Goal: Find specific page/section: Find specific page/section

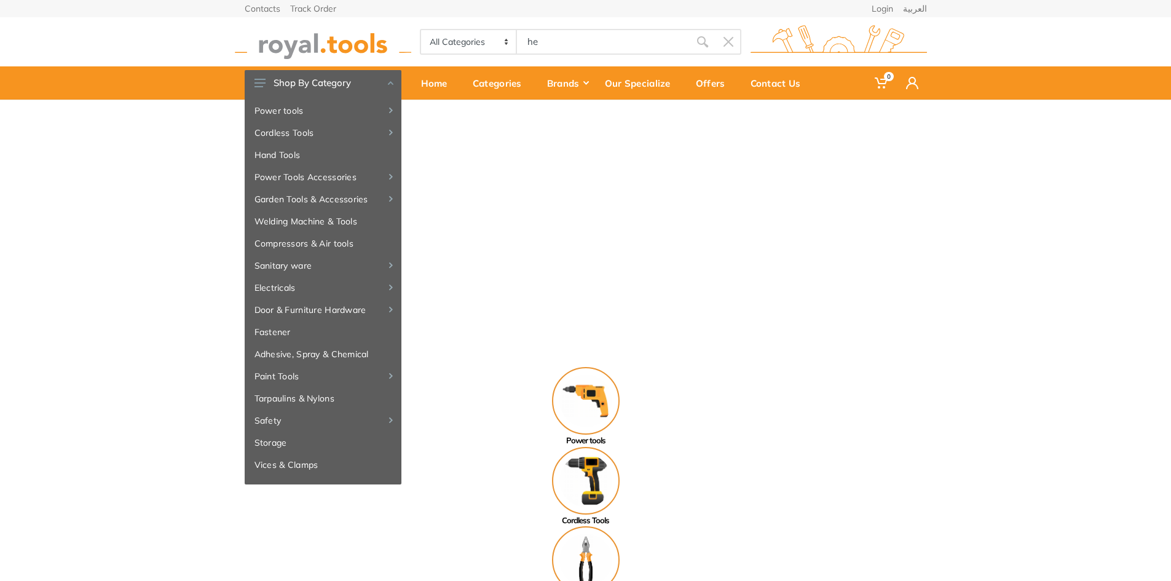
type input "h"
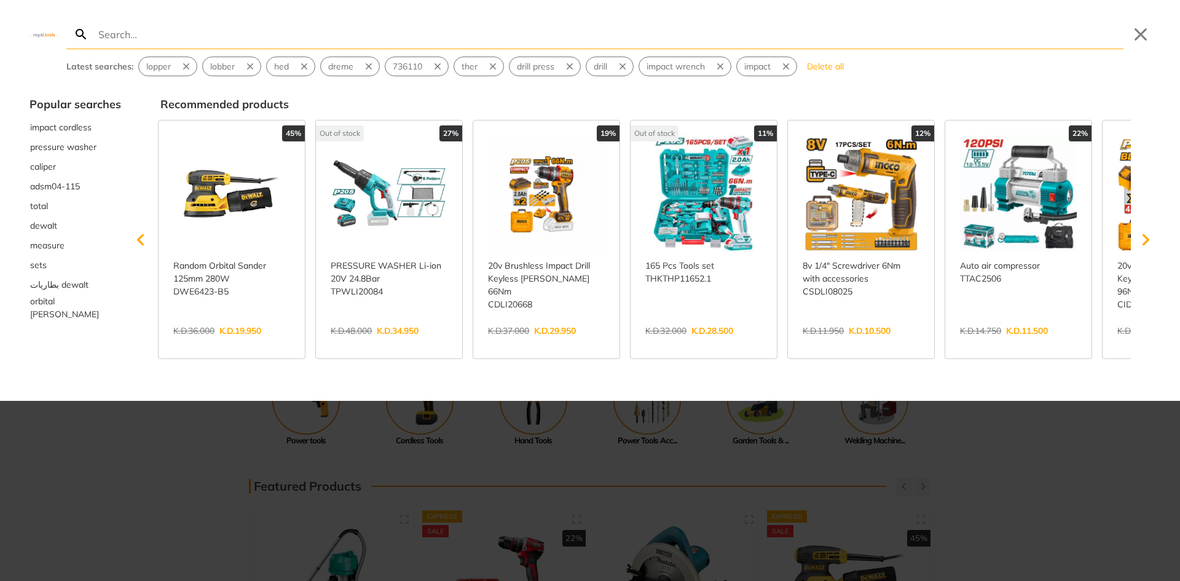
click at [380, 34] on input "Search" at bounding box center [609, 34] width 1027 height 29
type input "he"
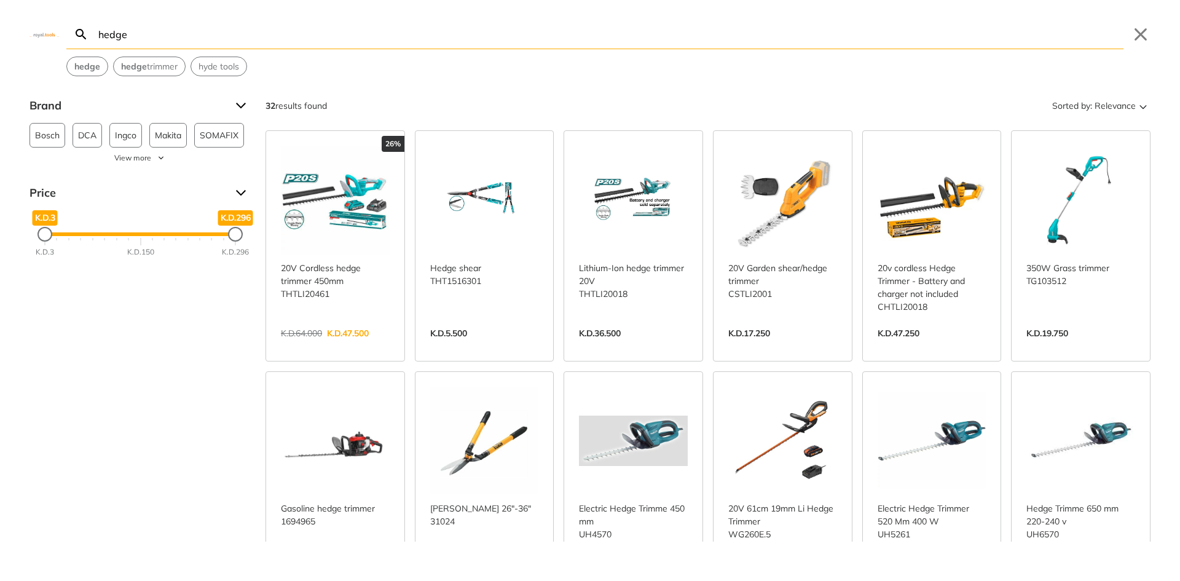
type input "hedge"
click at [317, 346] on link "View more →" at bounding box center [335, 346] width 109 height 0
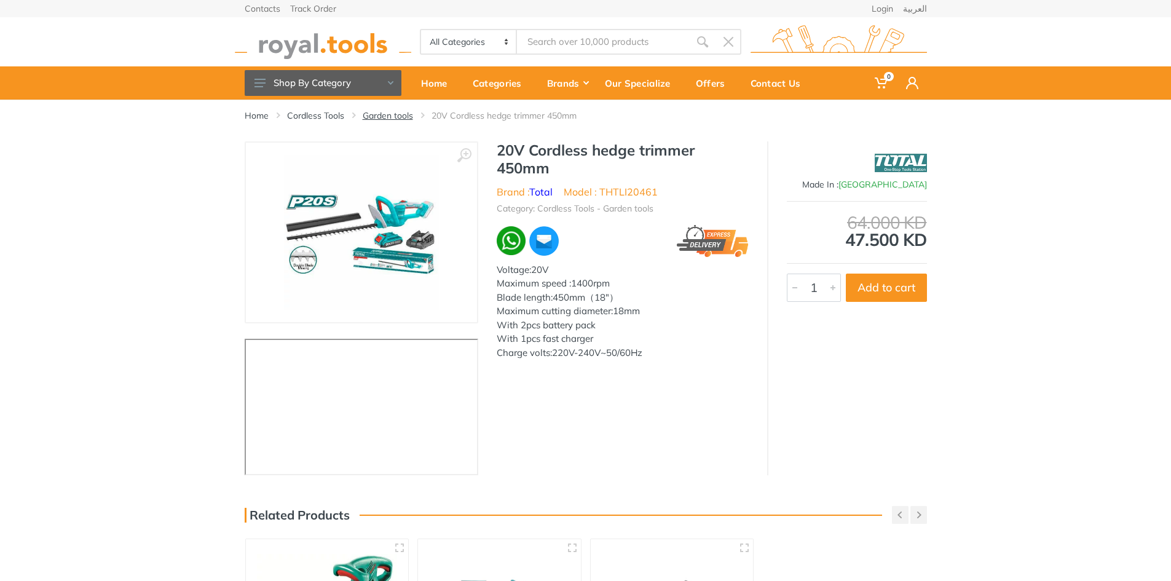
click at [378, 111] on link "Garden tools" at bounding box center [388, 115] width 50 height 12
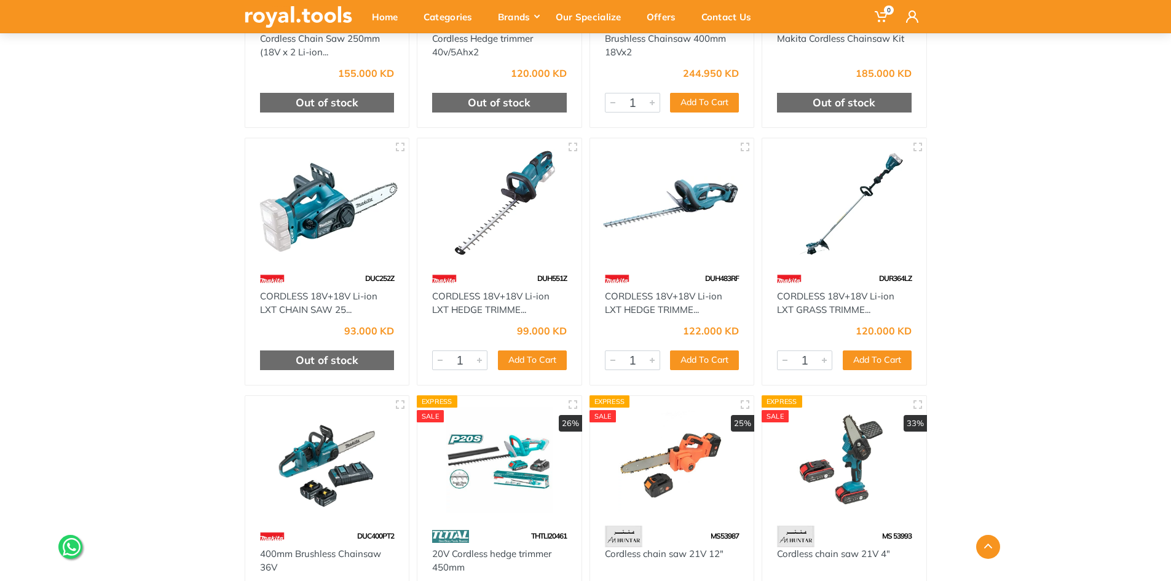
scroll to position [339, 0]
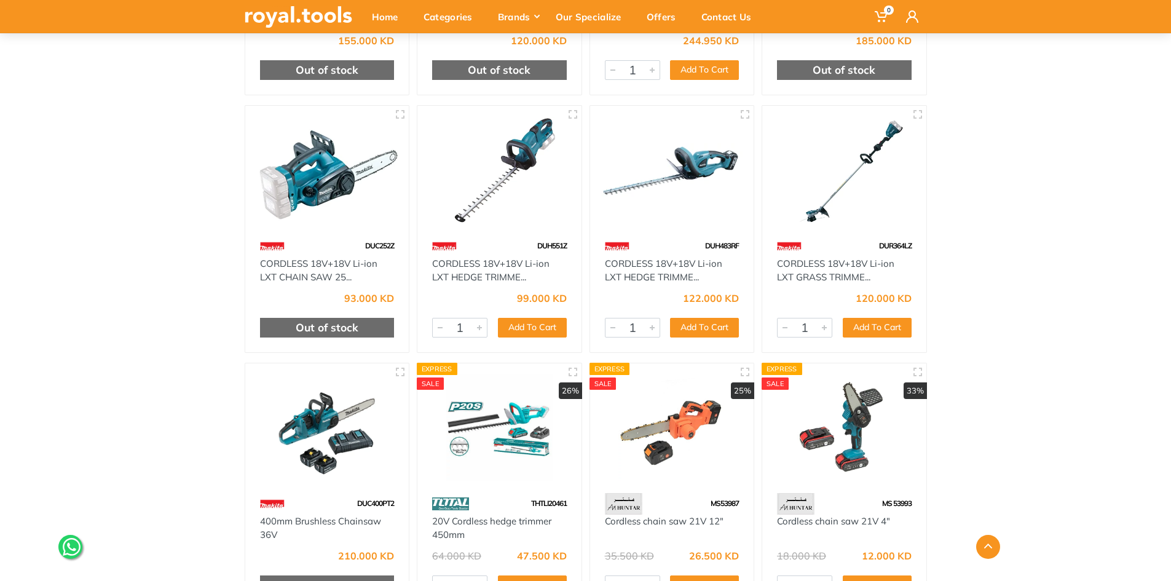
click at [1084, 310] on div "Home Category Cordless Tools Garden tools" at bounding box center [585, 329] width 1171 height 1138
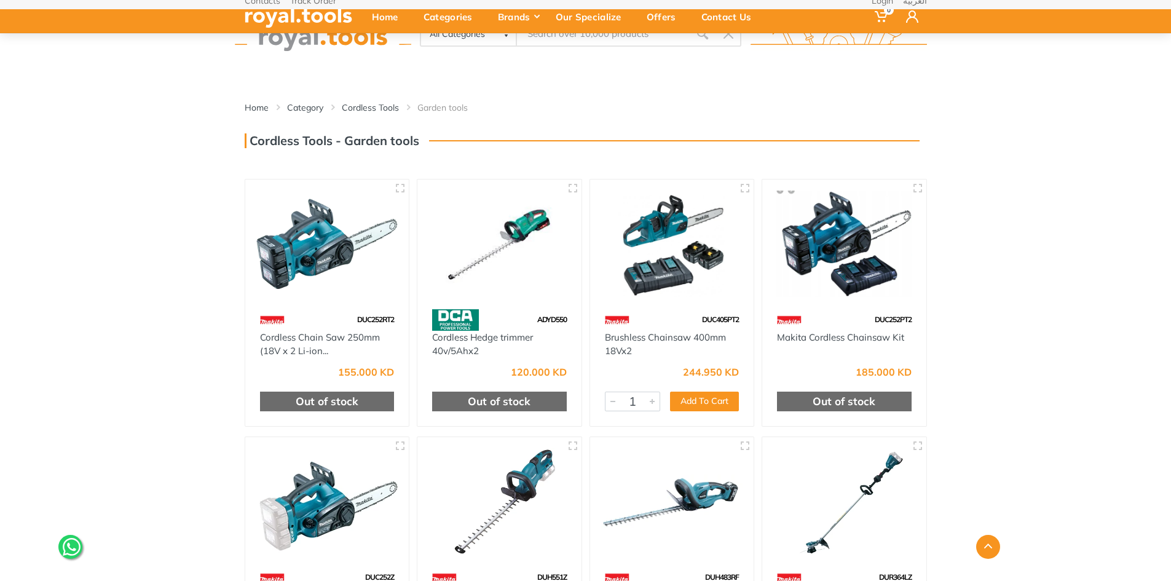
scroll to position [0, 0]
